Goal: Obtain resource: Obtain resource

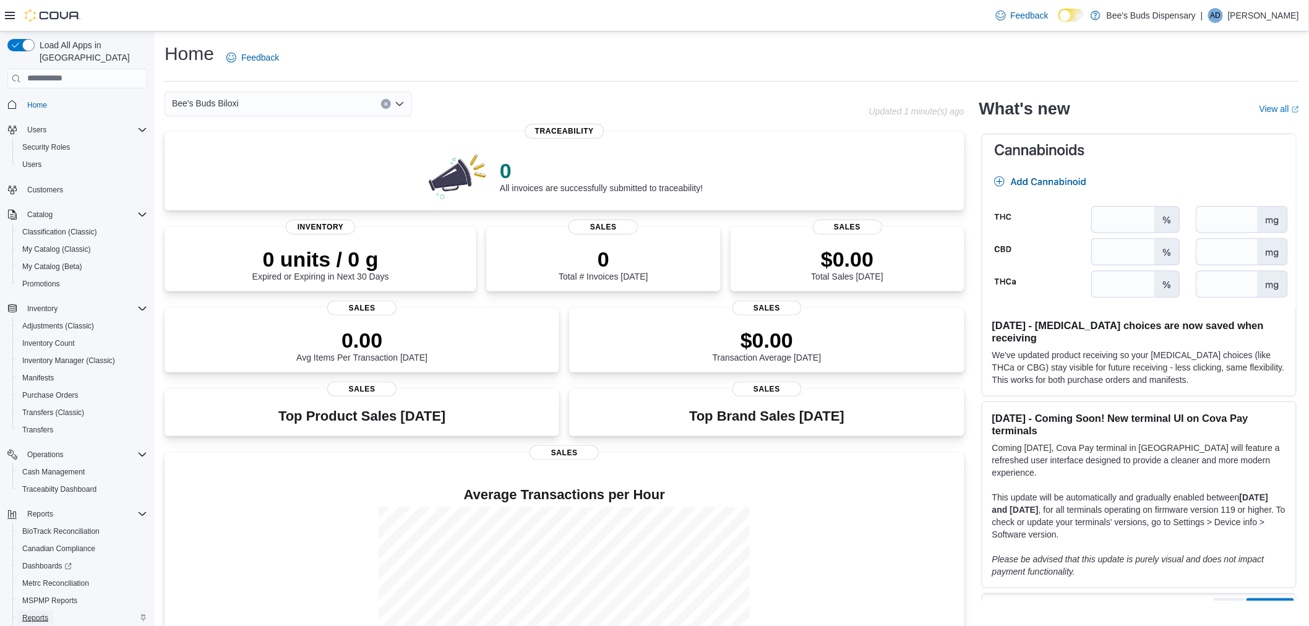
click at [37, 613] on span "Reports" at bounding box center [35, 618] width 26 height 10
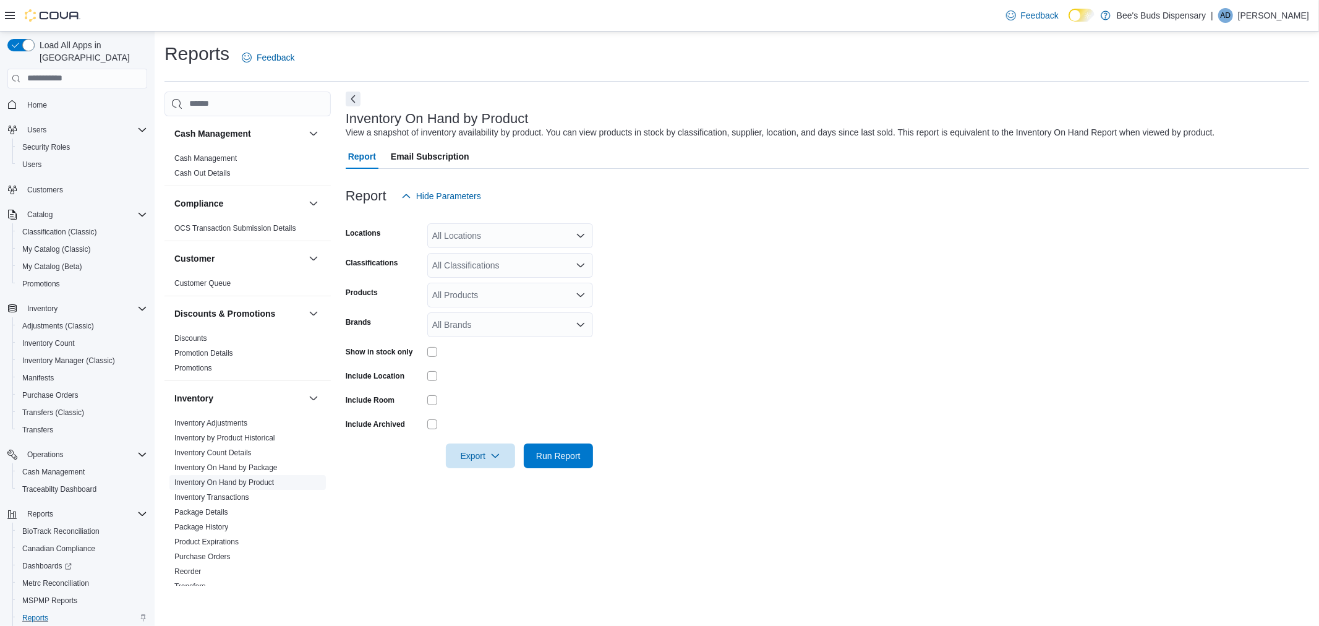
click at [278, 484] on span "Inventory On Hand by Product" at bounding box center [247, 482] width 157 height 15
click at [492, 226] on div "All Locations" at bounding box center [510, 235] width 166 height 25
click at [505, 276] on span "Bee's Buds Biloxi" at bounding box center [487, 274] width 67 height 12
click at [683, 315] on form "Locations Bee's Buds Biloxi Classifications All Classifications Products All Pr…" at bounding box center [828, 338] width 964 height 260
click at [544, 262] on div "All Classifications" at bounding box center [510, 265] width 166 height 25
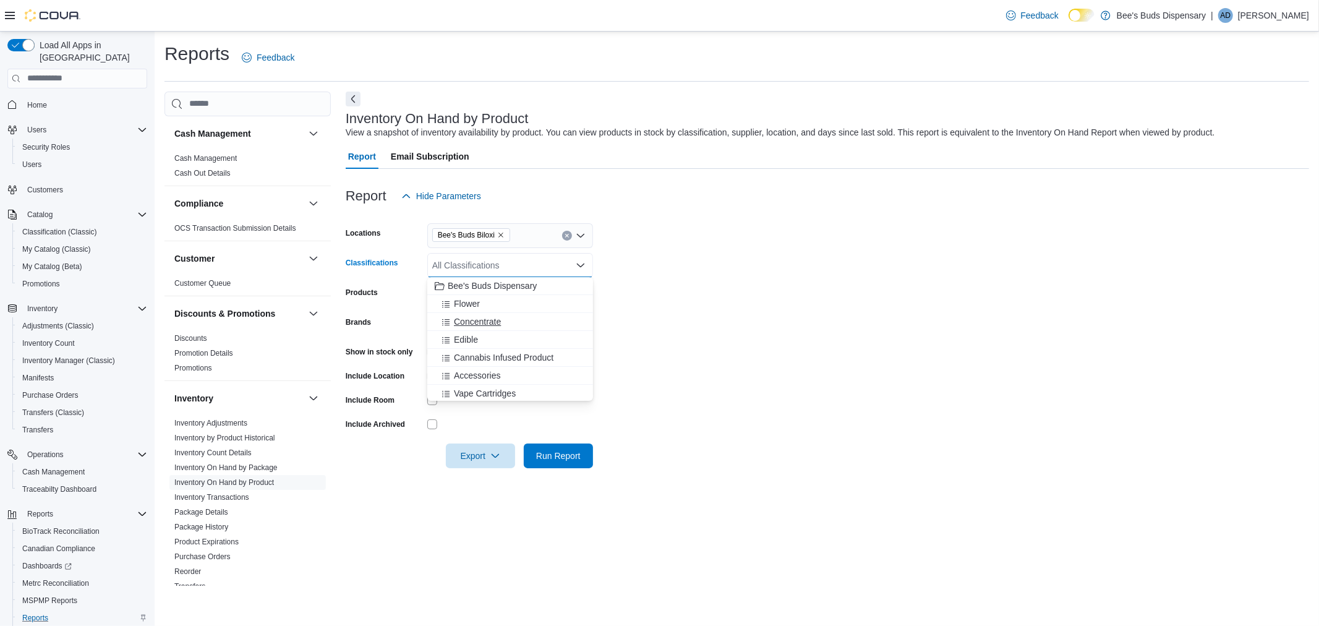
click at [510, 322] on div "Concentrate" at bounding box center [510, 321] width 151 height 12
click at [459, 498] on div "Inventory On Hand by Product View a snapshot of inventory availability by produ…" at bounding box center [828, 339] width 964 height 494
click at [486, 460] on span "Export" at bounding box center [480, 455] width 54 height 25
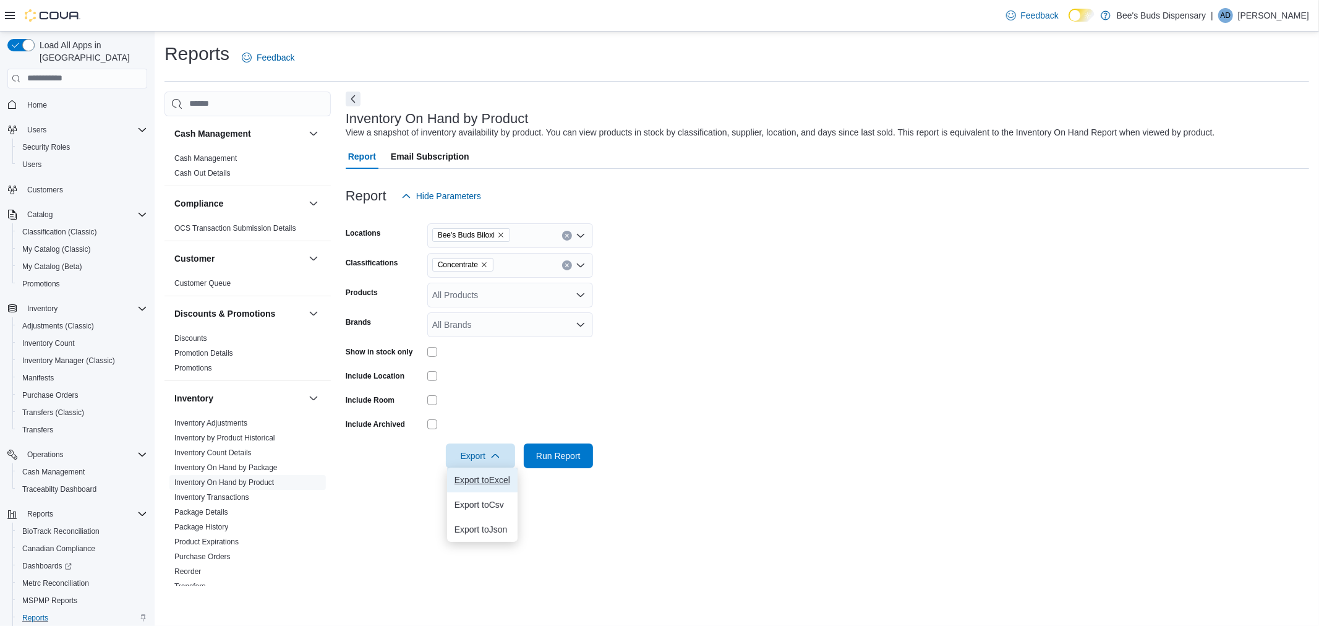
click at [486, 479] on span "Export to Excel" at bounding box center [483, 480] width 56 height 10
click at [570, 264] on button "Clear input" at bounding box center [567, 265] width 10 height 10
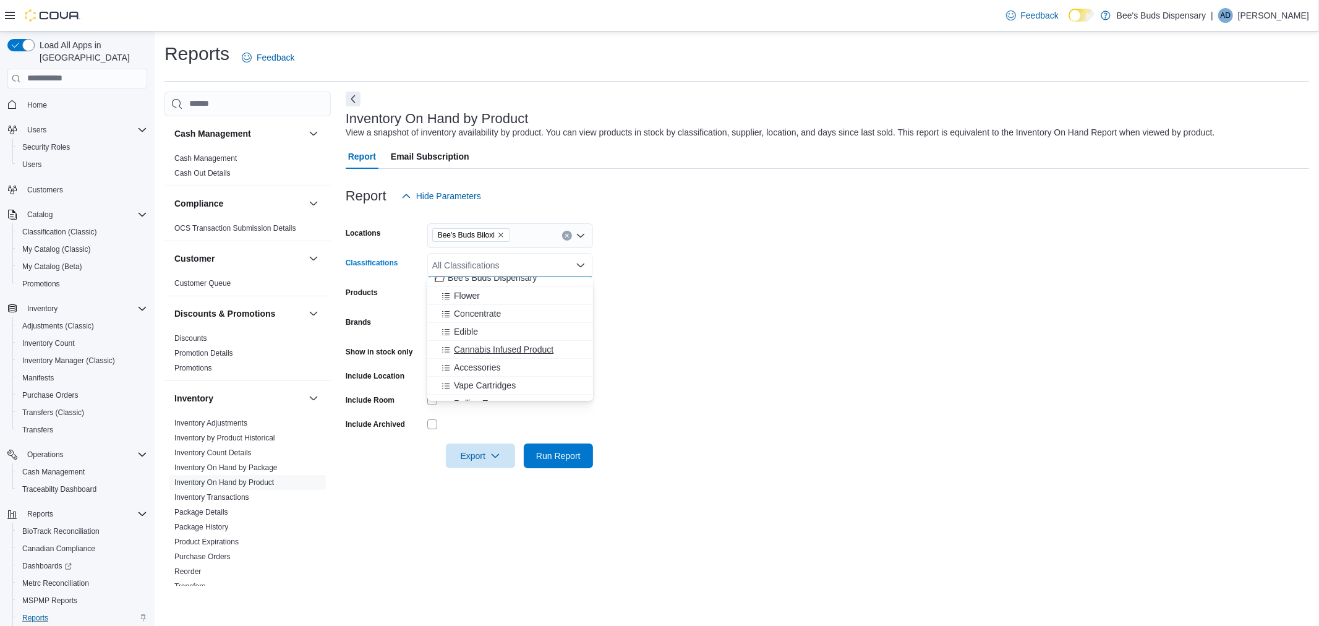
click at [510, 351] on span "Cannabis Infused Product" at bounding box center [504, 349] width 100 height 12
click at [651, 334] on form "Locations Bee's Buds Biloxi Classifications Cannabis Infused Product Combo box.…" at bounding box center [828, 338] width 964 height 260
click at [489, 461] on span "Export" at bounding box center [480, 455] width 54 height 25
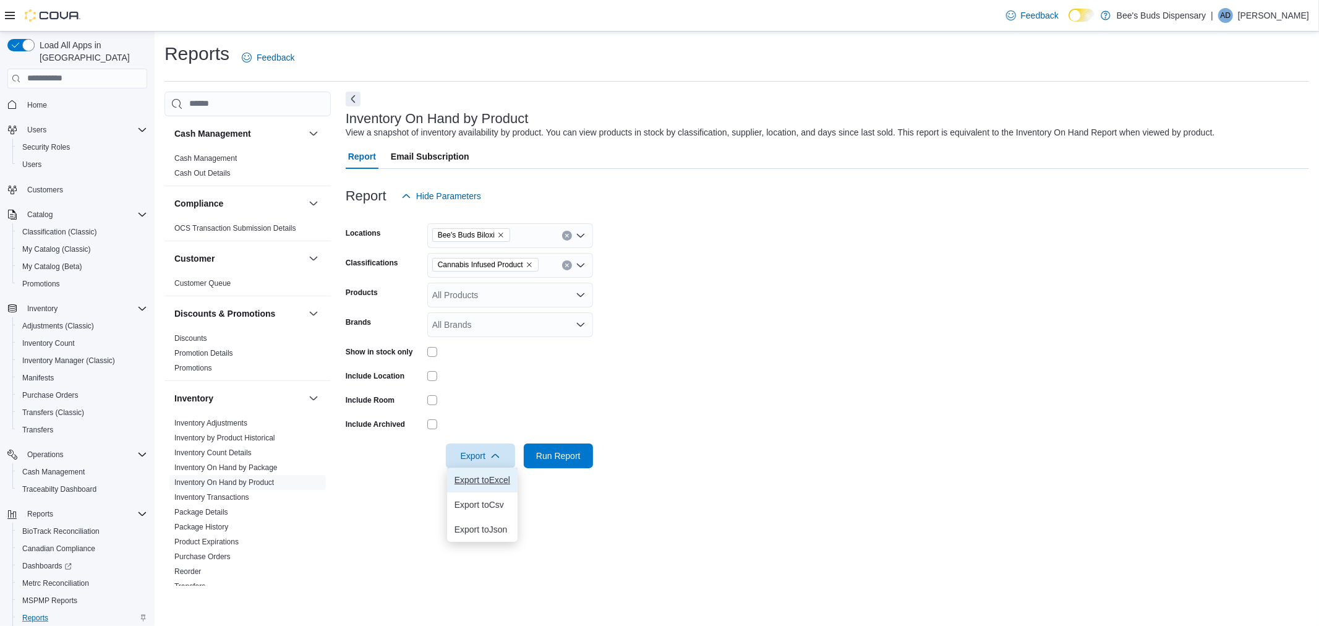
click at [489, 481] on span "Export to Excel" at bounding box center [483, 480] width 56 height 10
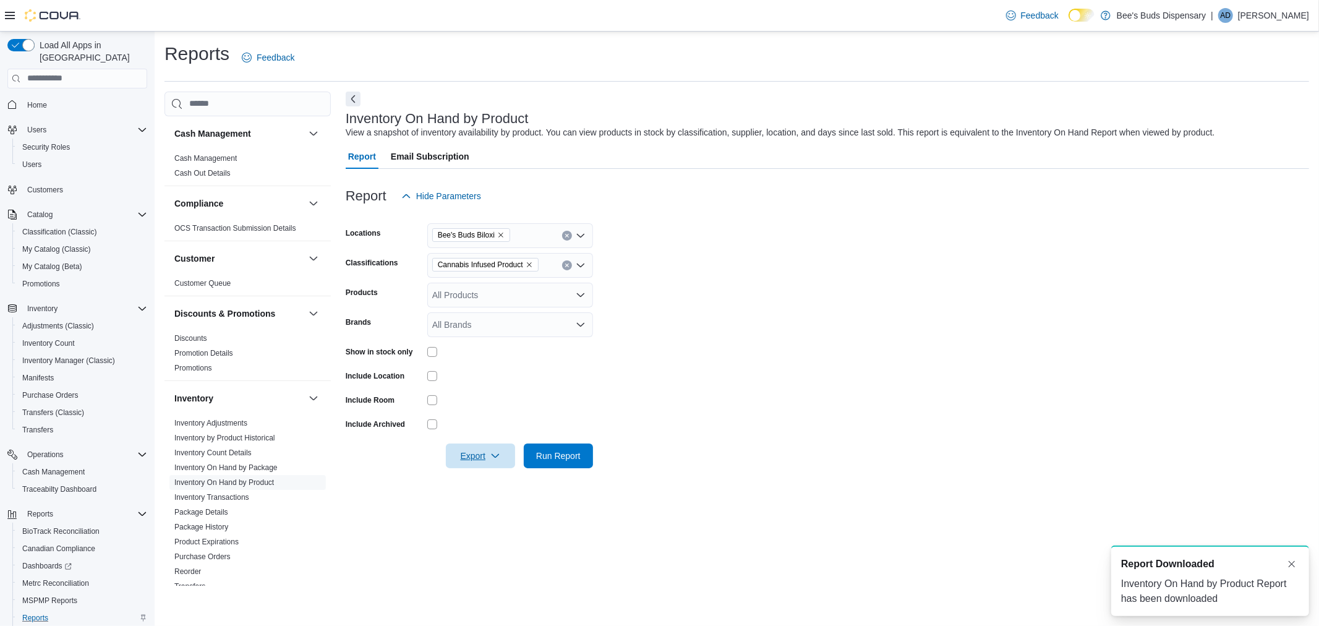
scroll to position [0, 0]
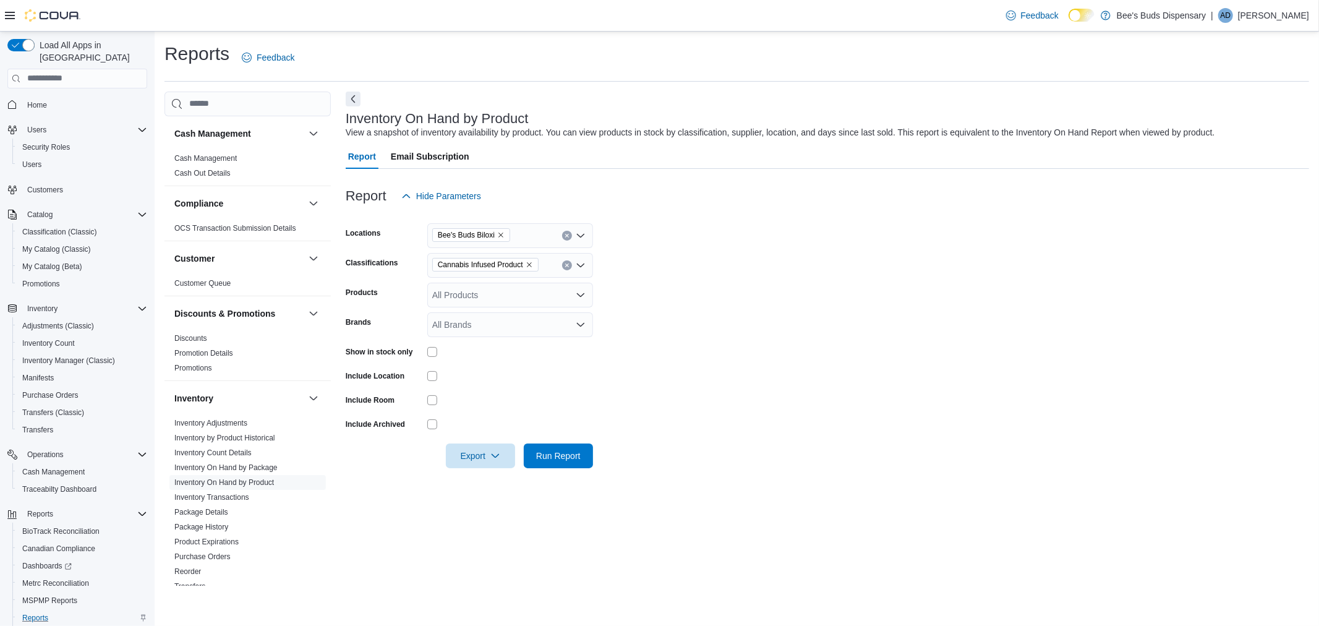
click at [565, 263] on icon "Clear input" at bounding box center [567, 265] width 5 height 5
click at [522, 398] on button "Topical/ Lotion" at bounding box center [510, 392] width 166 height 18
click at [474, 456] on span "Export" at bounding box center [480, 455] width 54 height 25
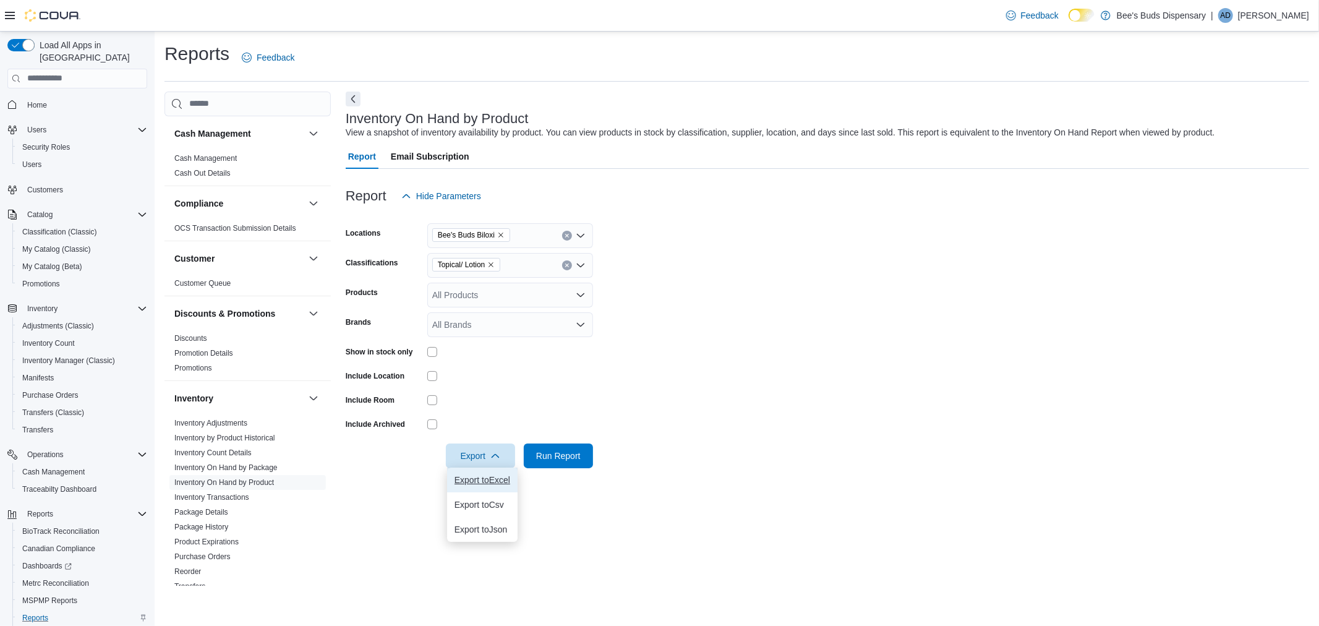
click at [501, 477] on span "Export to Excel" at bounding box center [483, 480] width 56 height 10
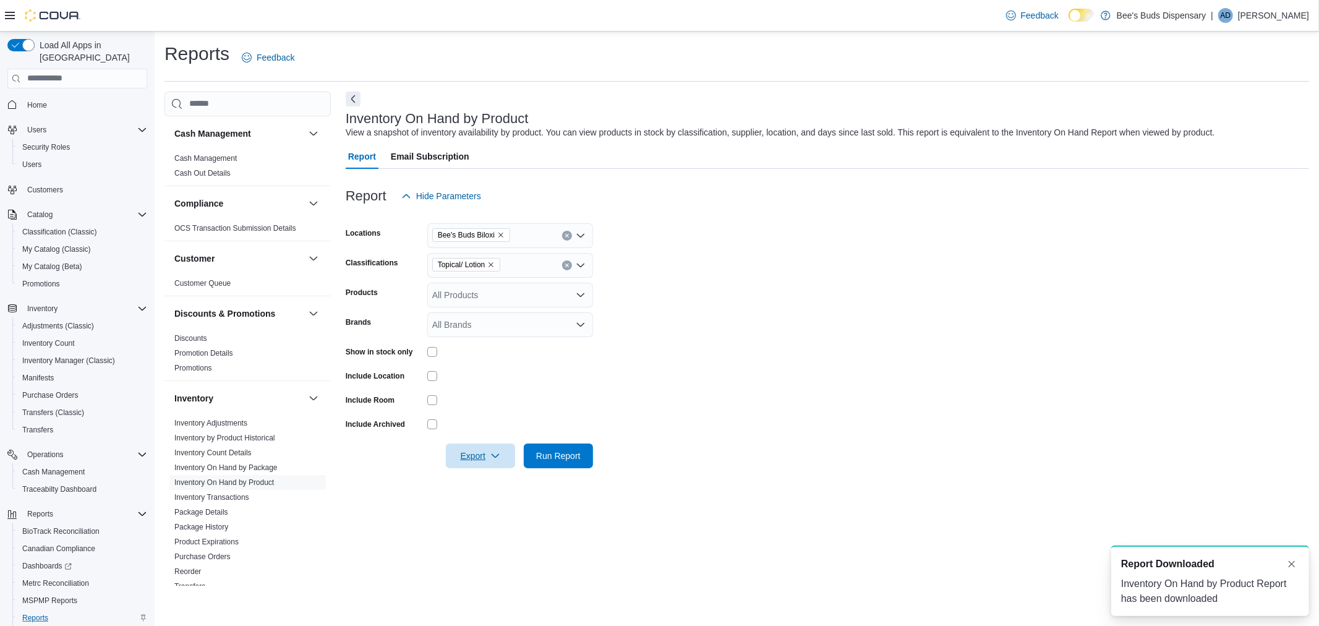
scroll to position [0, 0]
